Goal: Information Seeking & Learning: Learn about a topic

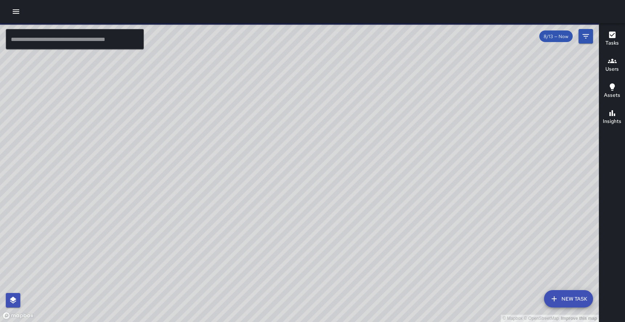
click at [12, 9] on icon "button" at bounding box center [16, 11] width 9 height 9
click at [18, 9] on icon "button" at bounding box center [16, 11] width 7 height 4
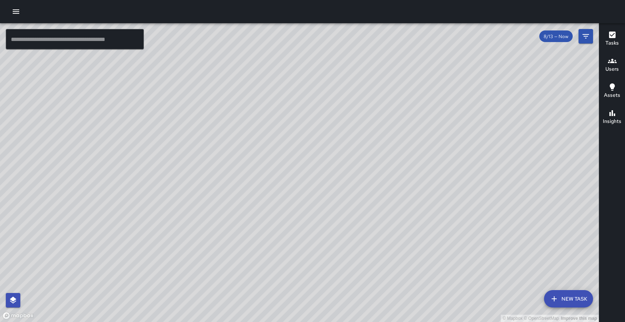
click at [18, 9] on icon "button" at bounding box center [16, 11] width 7 height 4
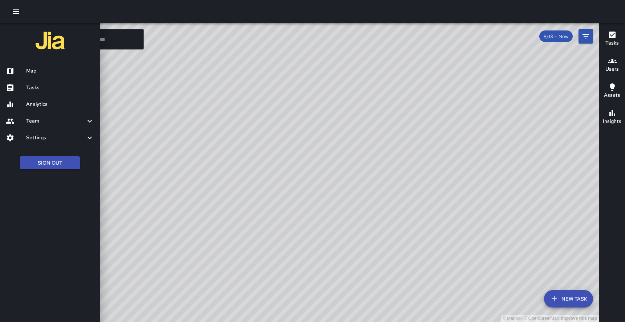
click at [36, 143] on div "Settings" at bounding box center [50, 138] width 100 height 17
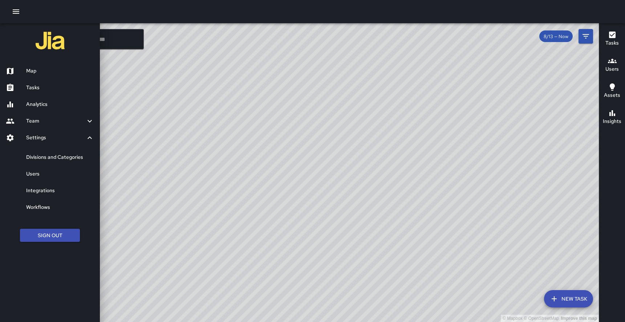
click at [32, 180] on link "Users" at bounding box center [50, 174] width 100 height 17
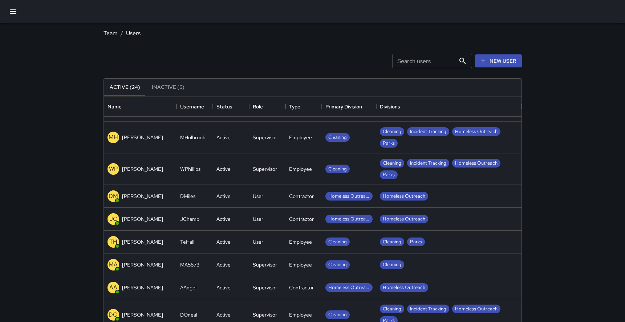
scroll to position [240, 0]
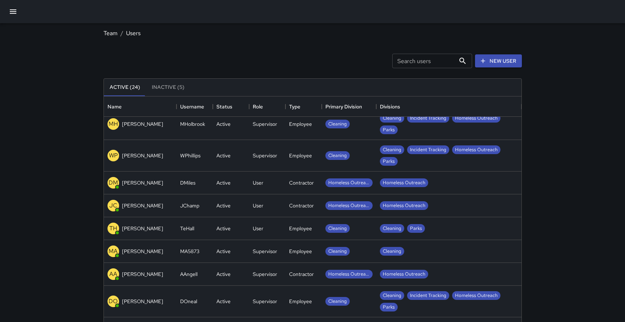
click at [418, 57] on div "Search users Search users" at bounding box center [432, 61] width 80 height 15
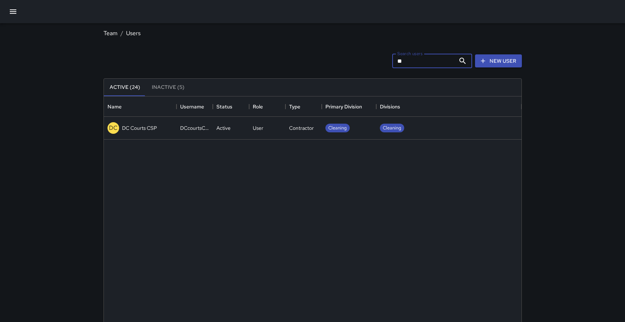
scroll to position [0, 0]
type input "**"
click at [136, 131] on p "DC Courts CSP" at bounding box center [139, 128] width 35 height 7
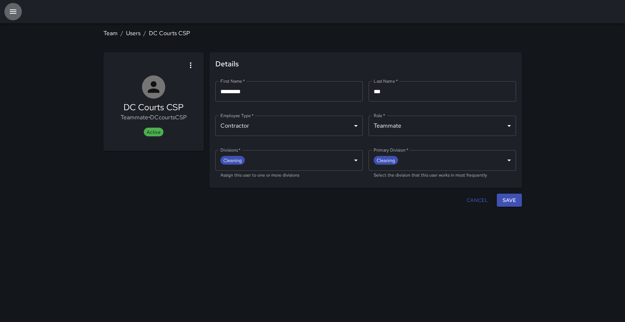
click at [15, 9] on icon "button" at bounding box center [13, 11] width 9 height 9
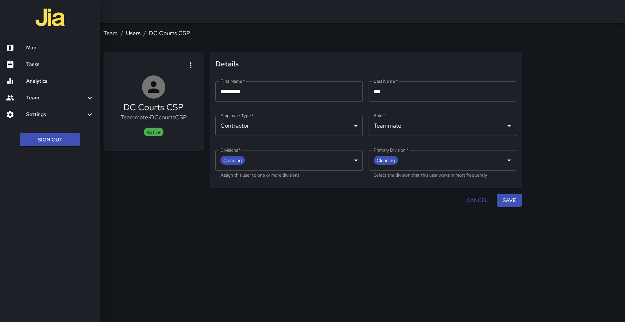
click at [36, 80] on h6 "Analytics" at bounding box center [60, 81] width 68 height 8
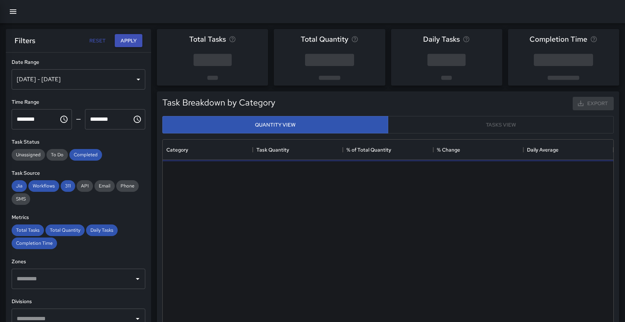
scroll to position [217, 451]
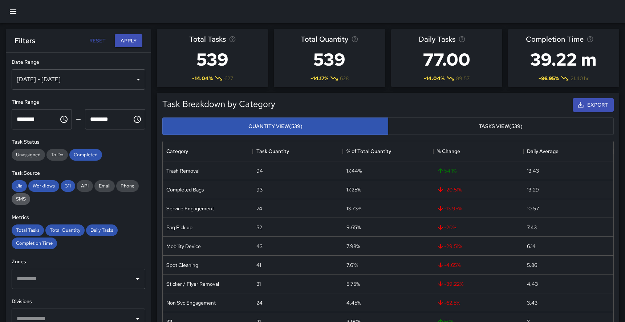
click at [28, 197] on span "SMS" at bounding box center [21, 199] width 19 height 6
click at [86, 188] on span "API" at bounding box center [85, 186] width 16 height 6
click at [103, 184] on span "Email" at bounding box center [104, 186] width 20 height 6
click at [131, 184] on span "Phone" at bounding box center [127, 186] width 23 height 6
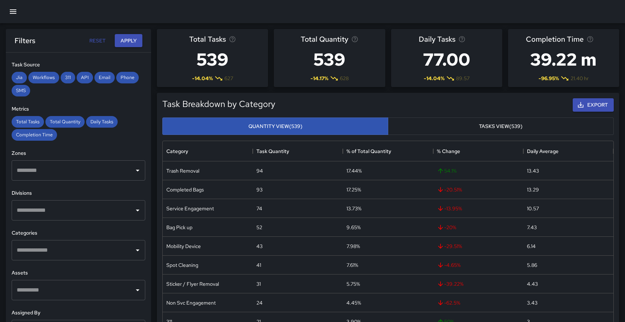
scroll to position [112, 0]
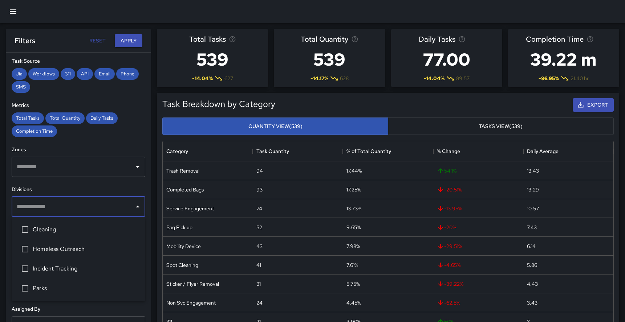
click at [130, 207] on input "text" at bounding box center [73, 207] width 116 height 14
click at [69, 232] on span "Cleaning" at bounding box center [86, 229] width 107 height 9
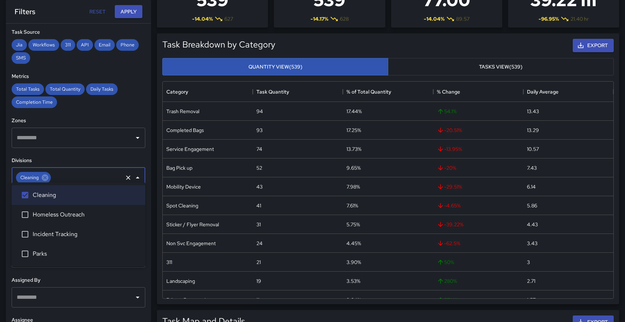
scroll to position [80, 0]
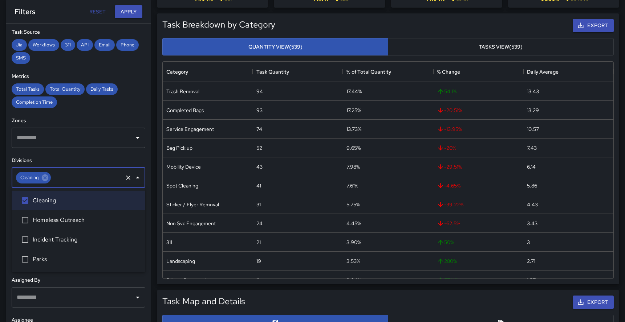
click at [6, 232] on div "**********" at bounding box center [78, 173] width 145 height 299
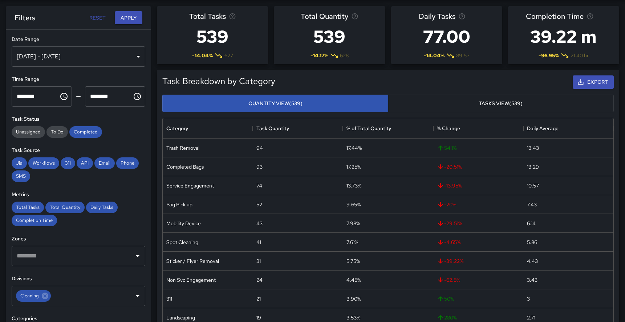
scroll to position [21, 0]
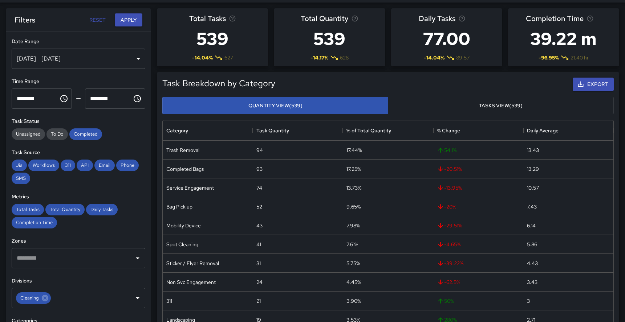
click at [116, 55] on div "[DATE] - [DATE]" at bounding box center [79, 59] width 134 height 20
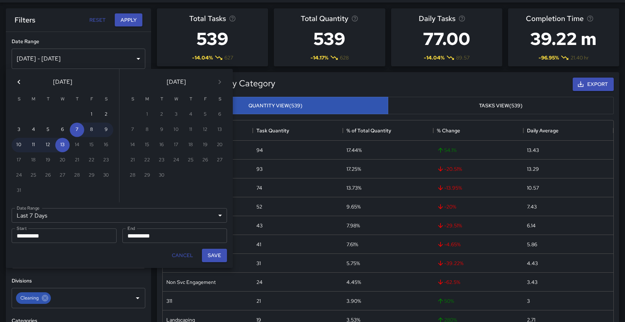
click at [19, 84] on icon "Previous month" at bounding box center [19, 82] width 9 height 9
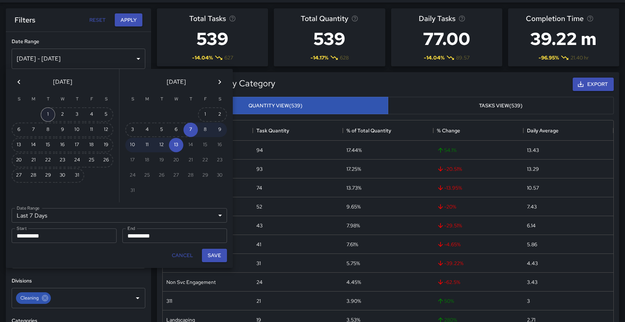
click at [47, 112] on button "1" at bounding box center [48, 114] width 15 height 15
type input "******"
type input "**********"
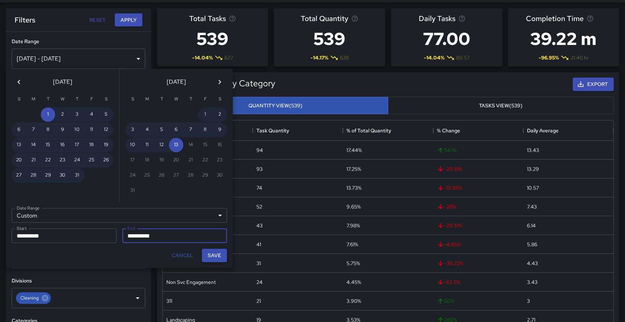
click at [214, 256] on button "Save" at bounding box center [214, 255] width 25 height 13
type input "**********"
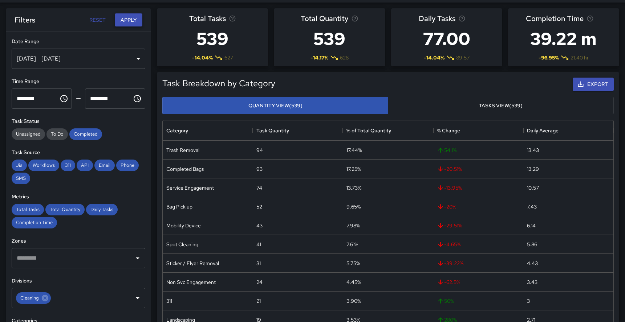
click at [129, 19] on button "Apply" at bounding box center [129, 19] width 28 height 13
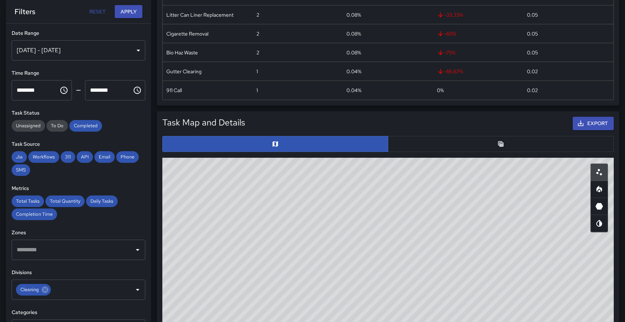
scroll to position [259, 0]
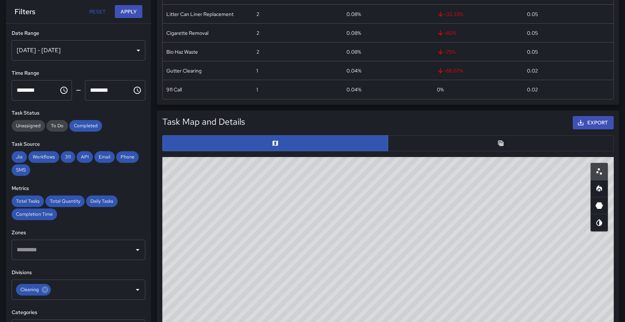
click at [424, 144] on button "button" at bounding box center [501, 143] width 226 height 16
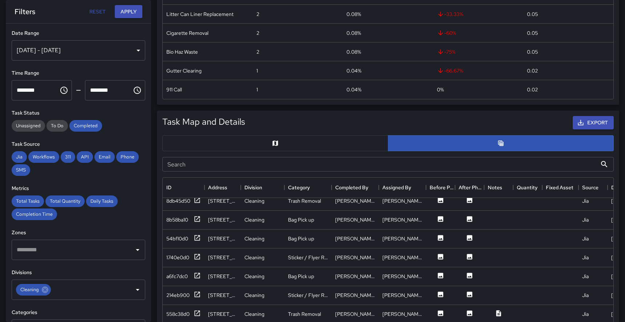
scroll to position [244, 0]
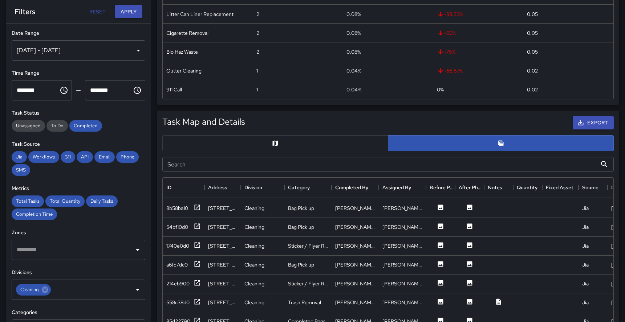
click at [517, 157] on input "Search" at bounding box center [379, 164] width 435 height 15
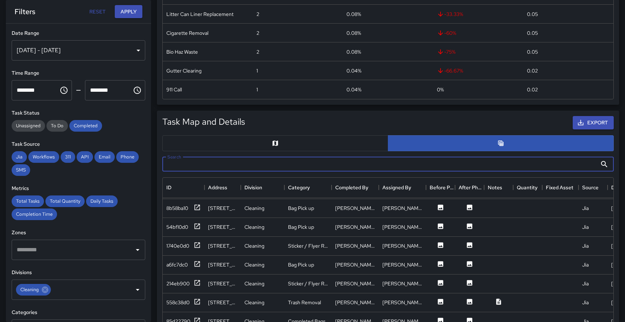
click at [513, 161] on input "Search" at bounding box center [379, 164] width 435 height 15
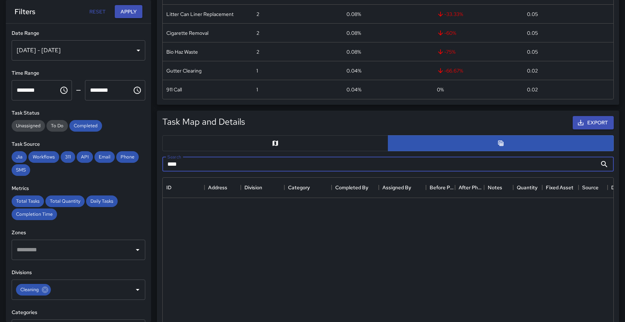
scroll to position [0, 0]
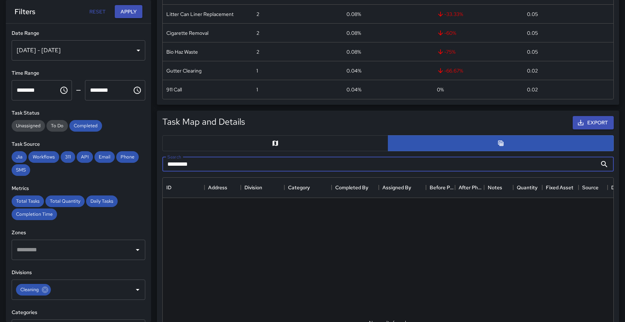
type input "*********"
click at [362, 139] on button "button" at bounding box center [275, 143] width 226 height 16
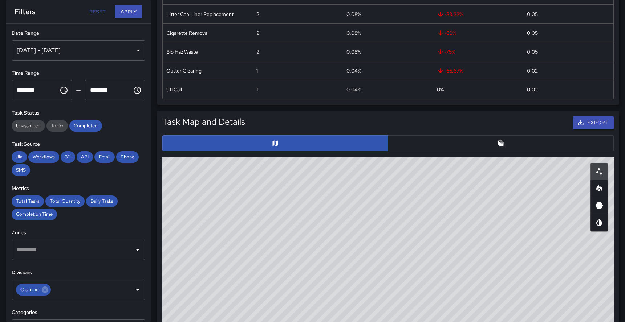
click at [445, 144] on button "button" at bounding box center [501, 143] width 226 height 16
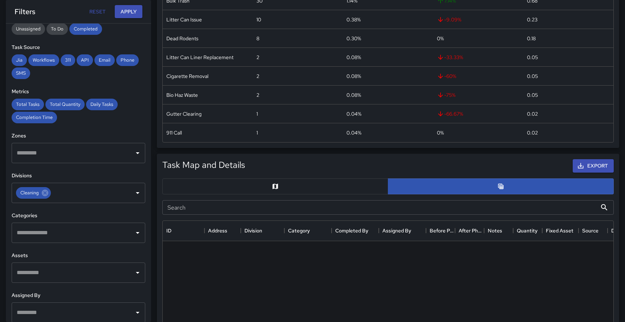
scroll to position [227, 0]
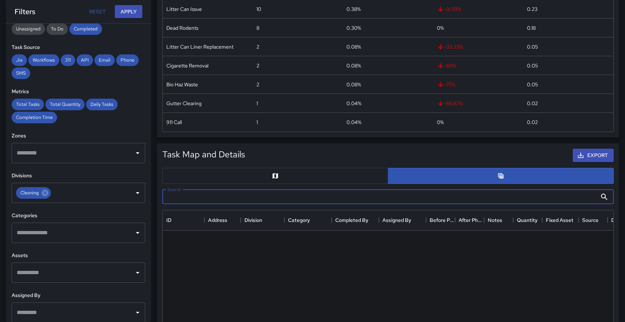
click at [494, 201] on input "Search" at bounding box center [379, 197] width 435 height 15
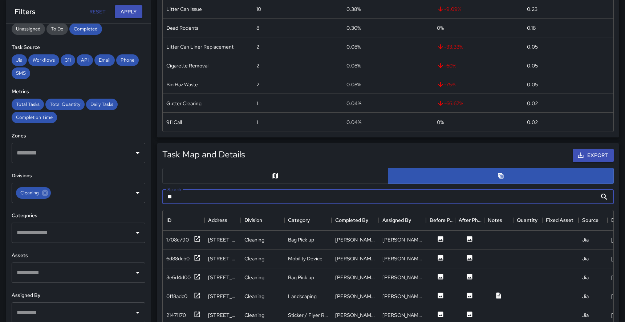
type input "**"
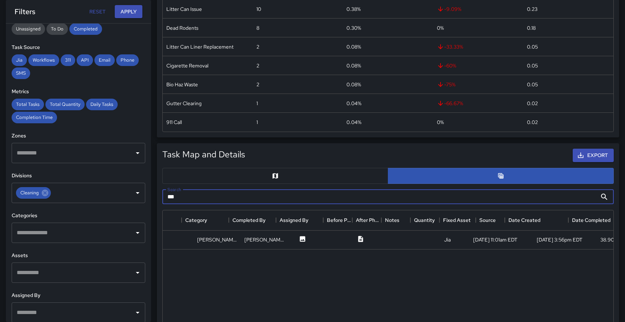
scroll to position [0, 0]
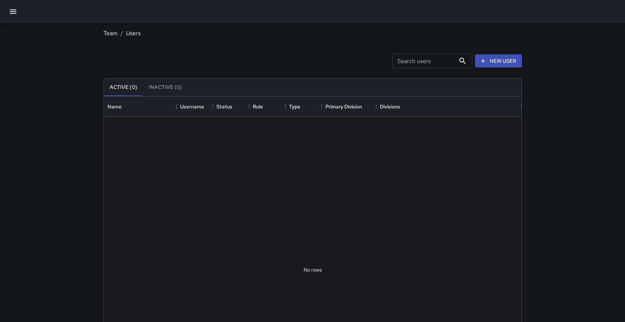
scroll to position [327, 418]
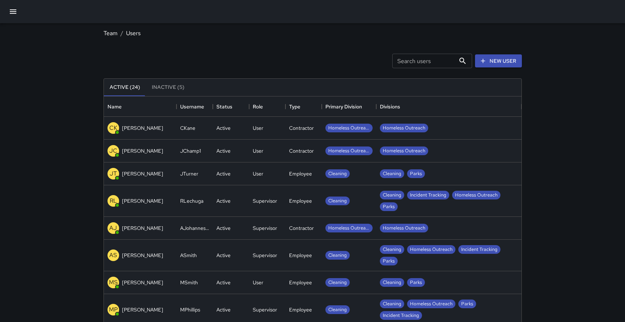
click at [11, 13] on icon "button" at bounding box center [13, 11] width 7 height 4
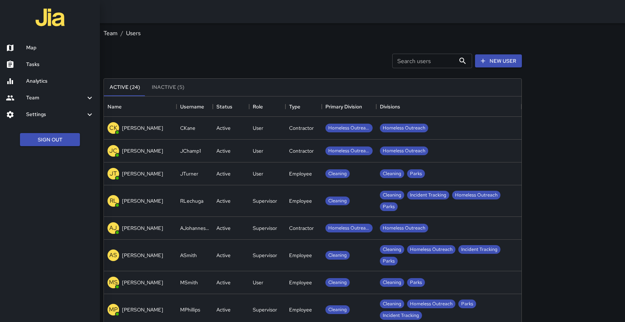
click at [33, 77] on link "Analytics" at bounding box center [50, 81] width 100 height 17
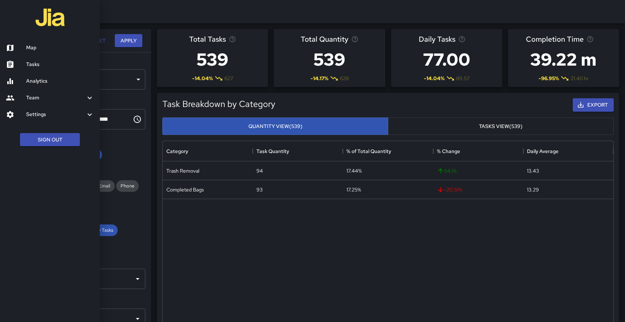
scroll to position [217, 451]
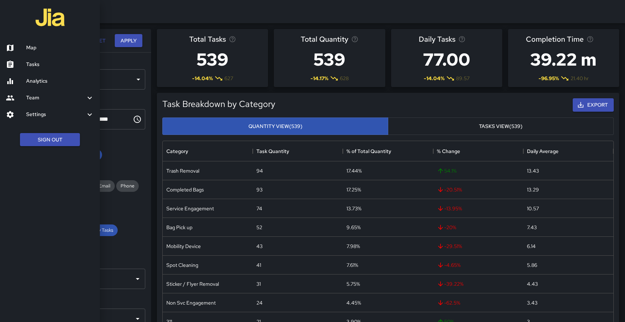
click at [121, 149] on div at bounding box center [312, 161] width 625 height 322
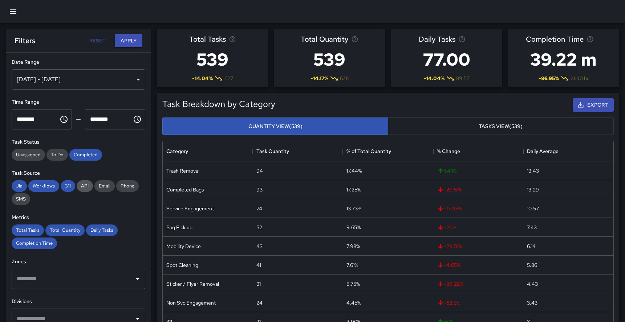
click at [84, 190] on div "API" at bounding box center [85, 186] width 16 height 12
click at [100, 187] on span "Email" at bounding box center [104, 186] width 20 height 6
click at [127, 188] on span "Phone" at bounding box center [127, 186] width 23 height 6
click at [24, 196] on div "SMS" at bounding box center [21, 200] width 19 height 12
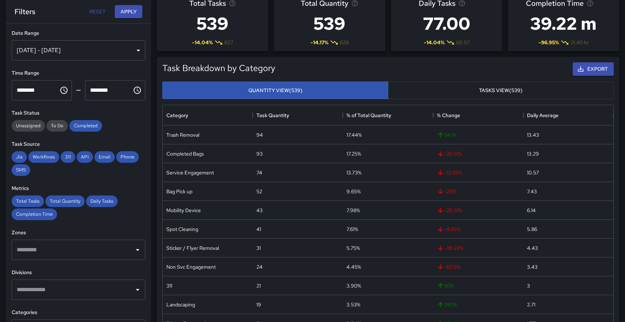
scroll to position [27, 0]
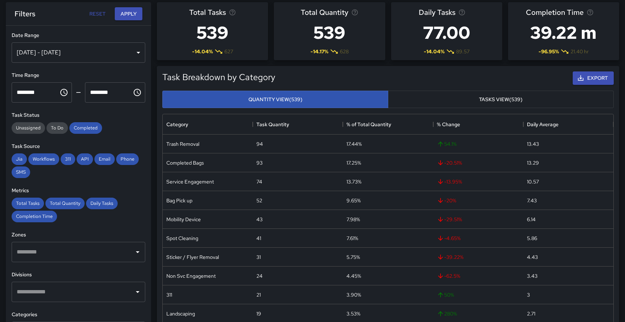
click at [432, 102] on button "Tasks View (539)" at bounding box center [501, 100] width 226 height 18
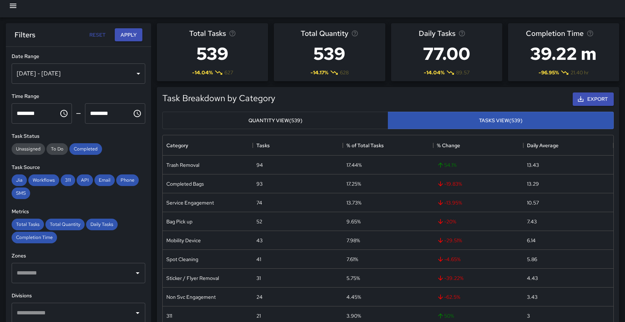
scroll to position [0, 0]
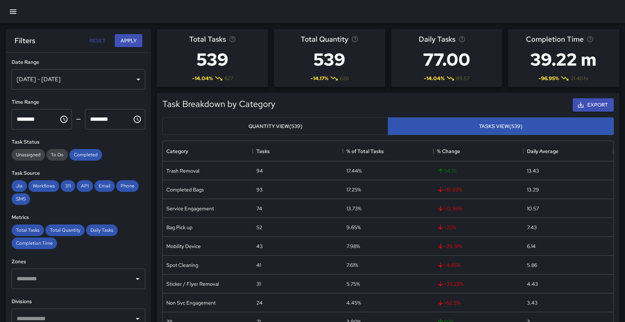
click at [13, 11] on icon "button" at bounding box center [13, 11] width 9 height 9
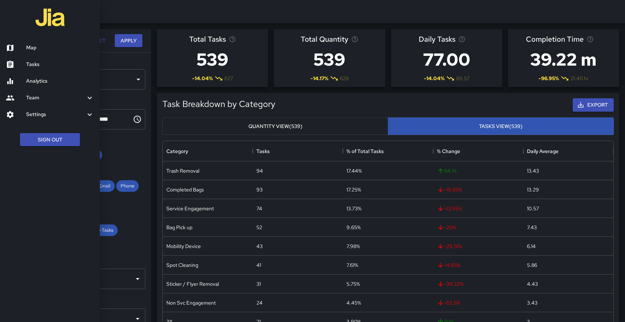
click at [27, 46] on h6 "Map" at bounding box center [60, 48] width 68 height 8
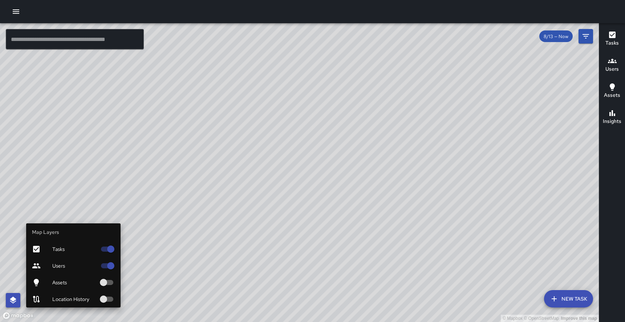
click at [12, 296] on icon "button" at bounding box center [13, 300] width 9 height 9
